Goal: Information Seeking & Learning: Understand process/instructions

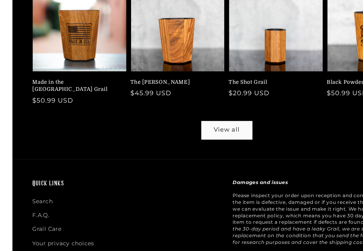
scroll to position [324, 0]
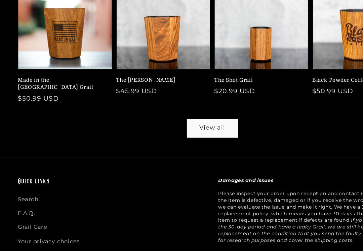
click at [117, 102] on link "The Mash Bill" at bounding box center [138, 99] width 76 height 6
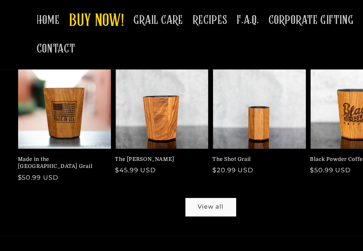
scroll to position [287, 0]
click at [218, 139] on link "The Shot Grail" at bounding box center [221, 136] width 76 height 6
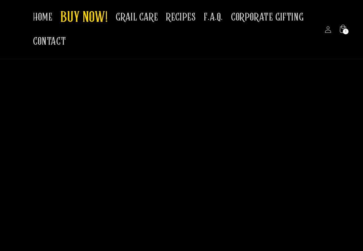
scroll to position [1729, 0]
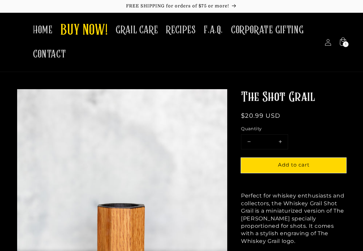
click at [139, 32] on span "GRAIL CARE" at bounding box center [137, 30] width 42 height 13
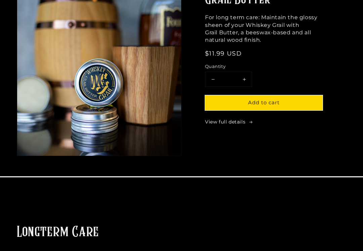
scroll to position [403, 0]
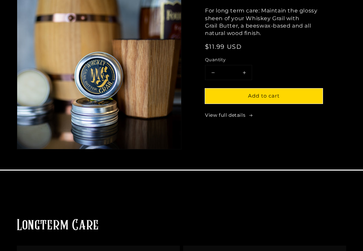
click at [238, 115] on link "View full details" at bounding box center [264, 115] width 118 height 7
